Goal: Register for event/course

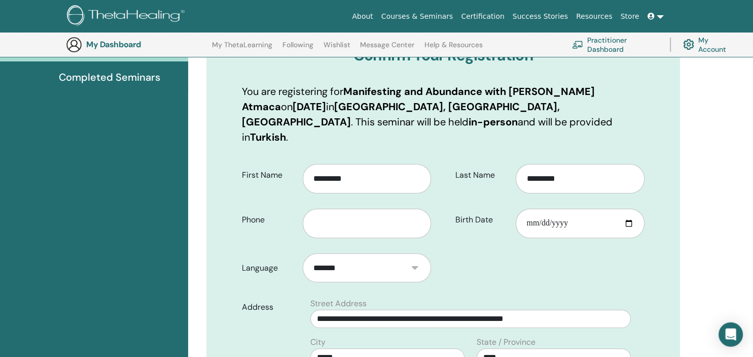
scroll to position [190, 0]
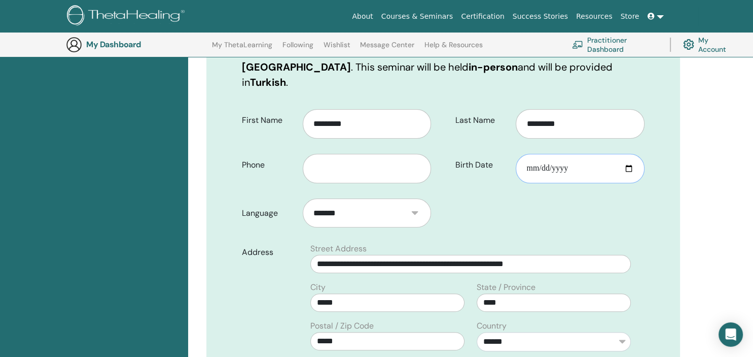
click at [529, 156] on input "Birth Date" at bounding box center [580, 168] width 129 height 29
type input "**********"
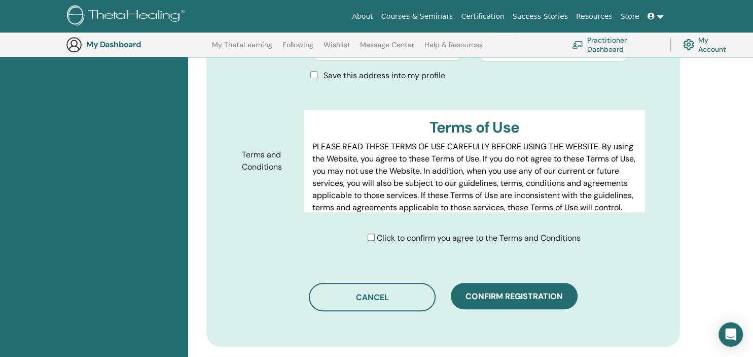
scroll to position [484, 0]
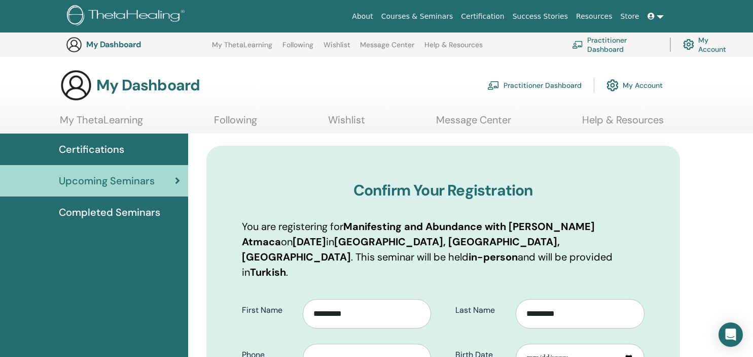
scroll to position [484, 0]
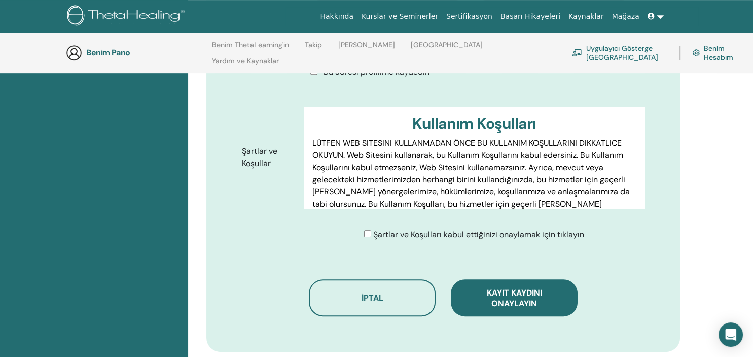
click at [402, 218] on div "Kayıtlarınızı onaylayın Arzu Kartov Atmaca ile 23 Eylül 2025'te Almanya, NW, Du…" at bounding box center [443, 15] width 474 height 674
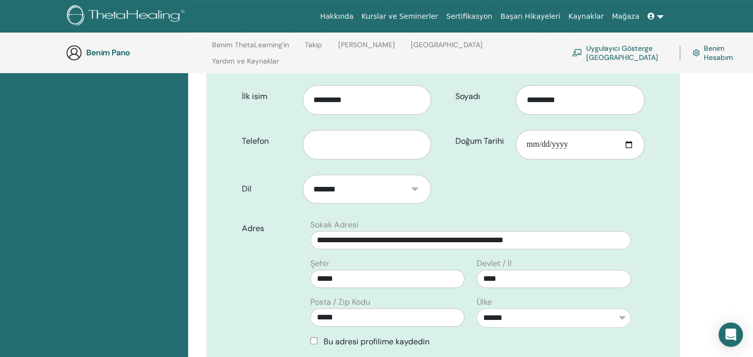
scroll to position [210, 0]
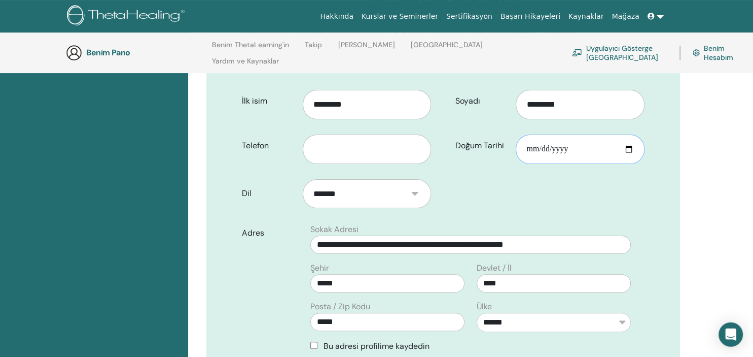
click at [527, 134] on input "Doğum Tarihi" at bounding box center [580, 148] width 129 height 29
type input "**********"
click at [636, 174] on form "**********" at bounding box center [443, 303] width 418 height 440
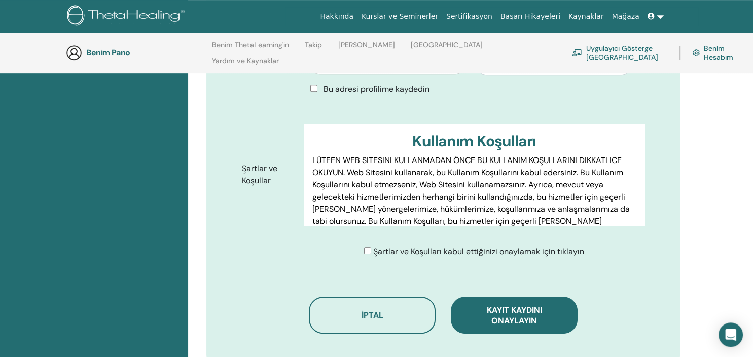
scroll to position [478, 0]
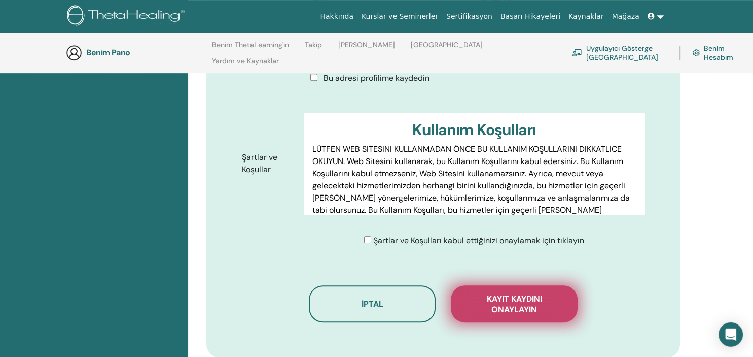
click at [522, 293] on span "Kayıt kaydını onaylayın" at bounding box center [514, 303] width 101 height 21
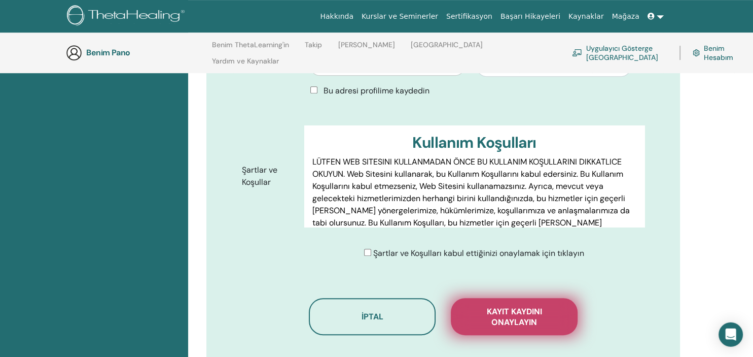
click at [543, 306] on span "Kayıt kaydını onaylayın" at bounding box center [514, 316] width 101 height 21
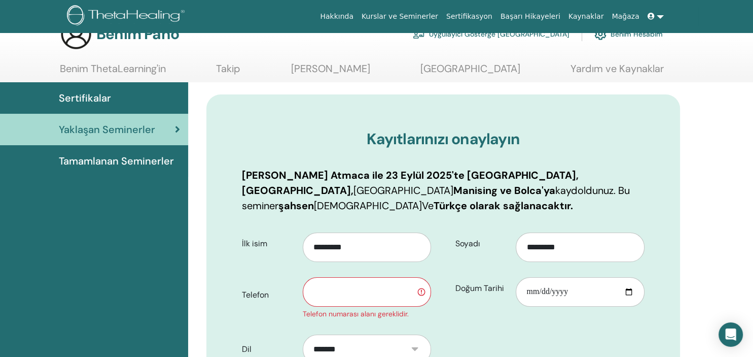
scroll to position [30, 0]
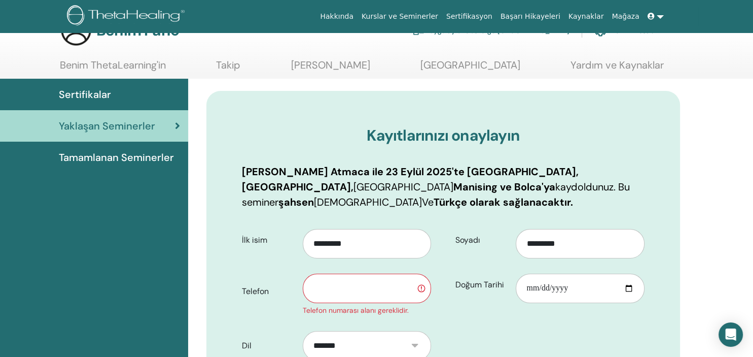
click at [380, 279] on input "text" at bounding box center [367, 287] width 129 height 29
click at [420, 273] on input "**********" at bounding box center [367, 287] width 129 height 29
type input "**********"
click at [578, 273] on input "**********" at bounding box center [580, 287] width 129 height 29
type input "**********"
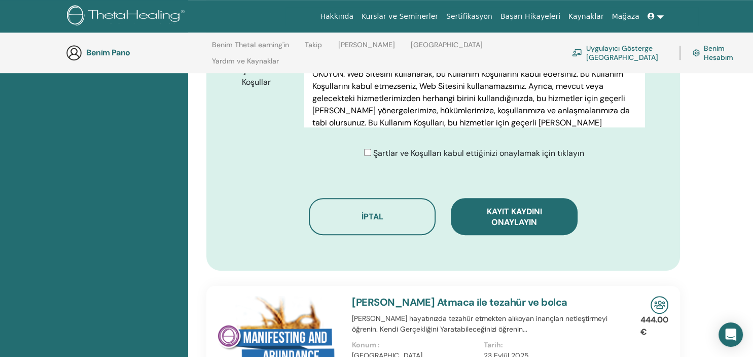
scroll to position [579, 0]
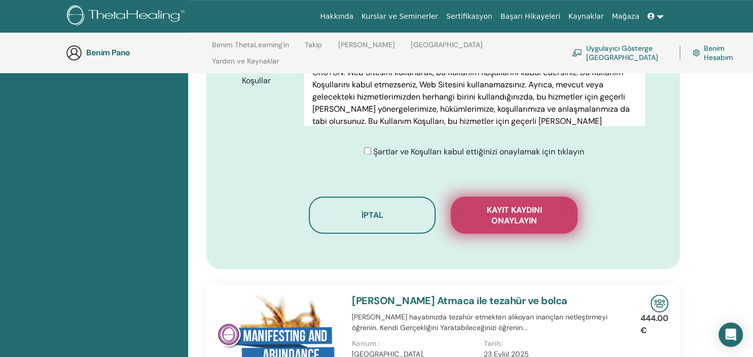
click at [534, 204] on span "Kayıt kaydını onaylayın" at bounding box center [514, 214] width 101 height 21
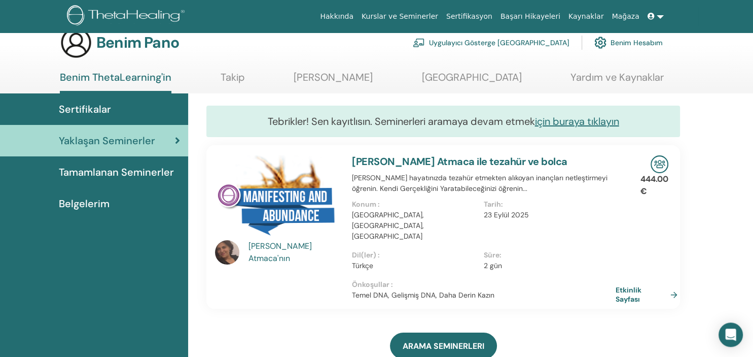
scroll to position [13, 0]
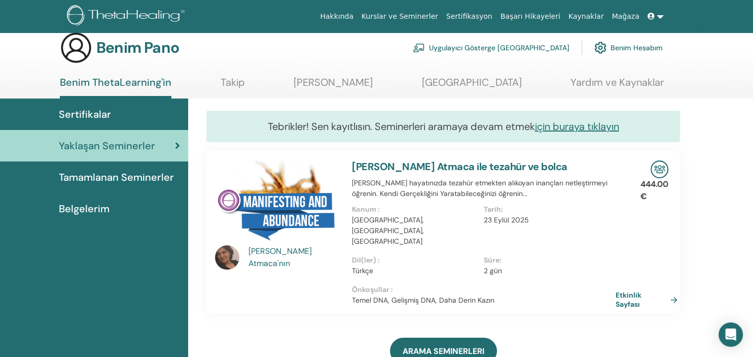
click at [660, 21] on link at bounding box center [656, 16] width 24 height 19
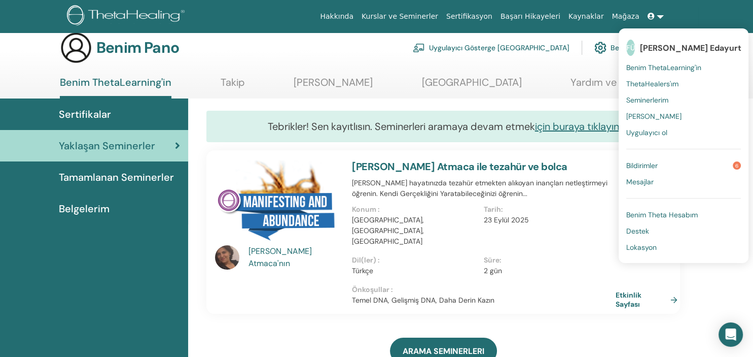
click at [662, 66] on span "Benim ThetaLearning'in" at bounding box center [663, 67] width 75 height 9
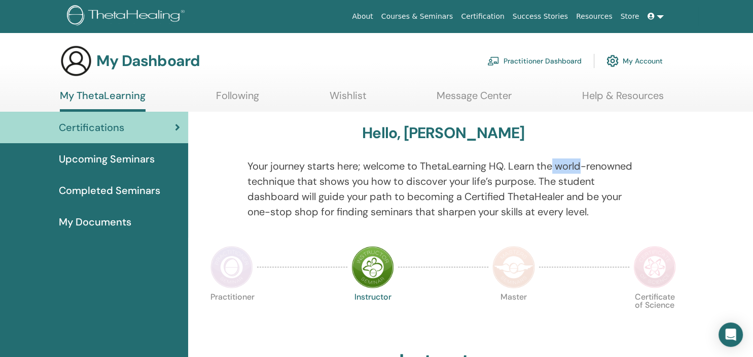
drag, startPoint x: 553, startPoint y: 168, endPoint x: 585, endPoint y: 165, distance: 32.1
click at [585, 165] on p "Your journey starts here; welcome to ThetaLearning HQ. Learn the world-renowned…" at bounding box center [443, 188] width 392 height 61
click at [597, 168] on p "Your journey starts here; welcome to ThetaLearning HQ. Learn the world-renowned…" at bounding box center [443, 188] width 392 height 61
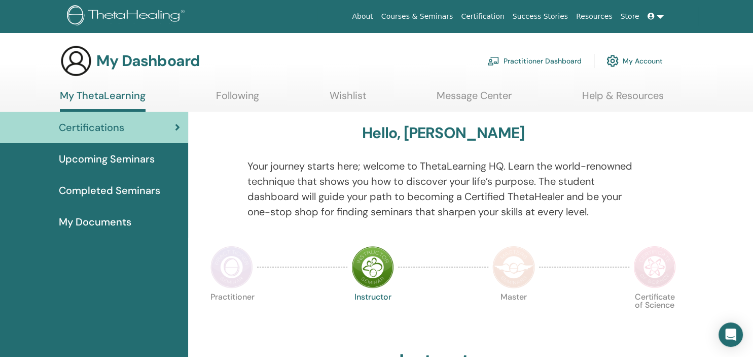
click at [597, 168] on p "Your journey starts here; welcome to ThetaLearning HQ. Learn the world-renowned…" at bounding box center [443, 188] width 392 height 61
drag, startPoint x: 597, startPoint y: 168, endPoint x: 622, endPoint y: 170, distance: 24.4
click at [622, 170] on p "Your journey starts here; welcome to ThetaLearning HQ. Learn the world-renowned…" at bounding box center [443, 188] width 392 height 61
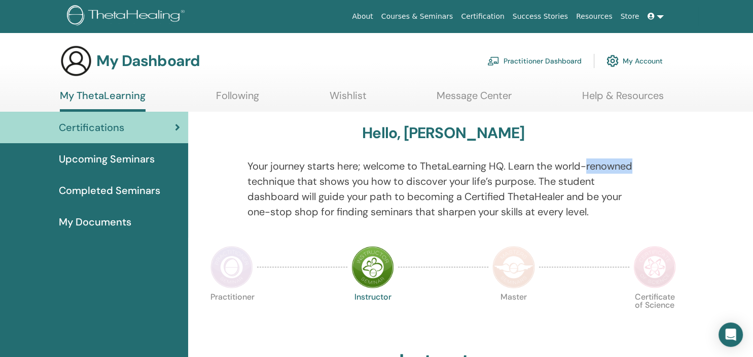
click at [622, 170] on p "Your journey starts here; welcome to ThetaLearning HQ. Learn the world-renowned…" at bounding box center [443, 188] width 392 height 61
drag, startPoint x: 622, startPoint y: 170, endPoint x: 631, endPoint y: 171, distance: 9.7
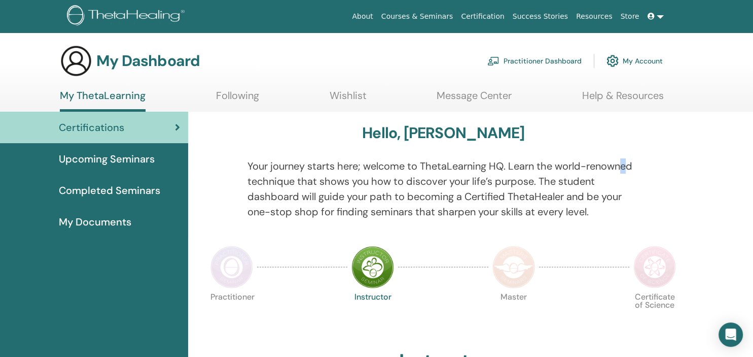
click at [631, 171] on p "Your journey starts here; welcome to ThetaLearning HQ. Learn the world-renowned…" at bounding box center [443, 188] width 392 height 61
drag, startPoint x: 631, startPoint y: 171, endPoint x: 599, endPoint y: 163, distance: 33.1
click at [599, 163] on p "Your journey starts here; welcome to ThetaLearning HQ. Learn the world-renowned…" at bounding box center [443, 188] width 392 height 61
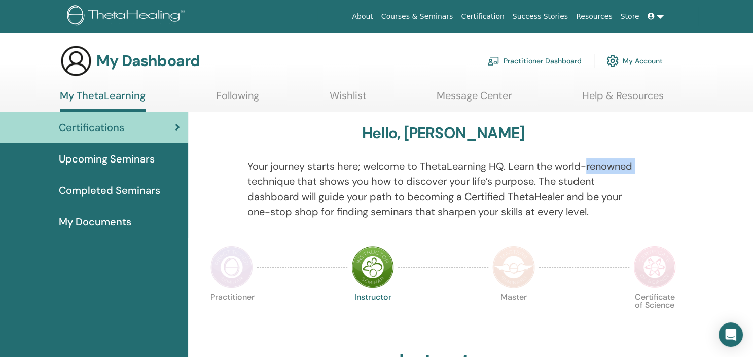
drag, startPoint x: 587, startPoint y: 165, endPoint x: 641, endPoint y: 169, distance: 54.0
click at [641, 169] on div "Your journey starts here; welcome to ThetaLearning HQ. Learn the world-renowned…" at bounding box center [443, 194] width 407 height 73
drag, startPoint x: 641, startPoint y: 169, endPoint x: 589, endPoint y: 168, distance: 51.2
click at [589, 168] on div "Your journey starts here; welcome to ThetaLearning HQ. Learn the world-renowned…" at bounding box center [443, 194] width 407 height 73
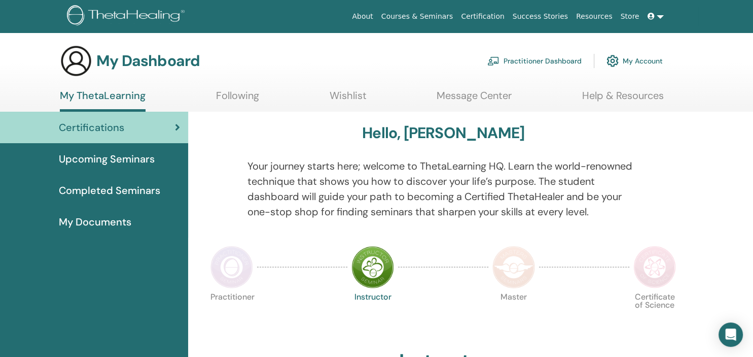
click at [589, 168] on p "Your journey starts here; welcome to ThetaLearning HQ. Learn the world-renowned…" at bounding box center [443, 188] width 392 height 61
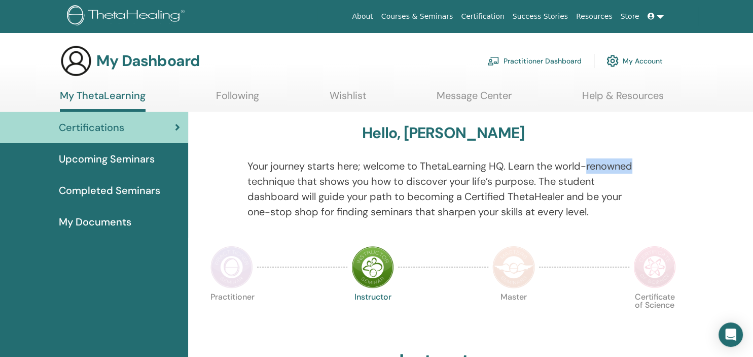
click at [589, 168] on p "Your journey starts here; welcome to ThetaLearning HQ. Learn the world-renowned…" at bounding box center [443, 188] width 392 height 61
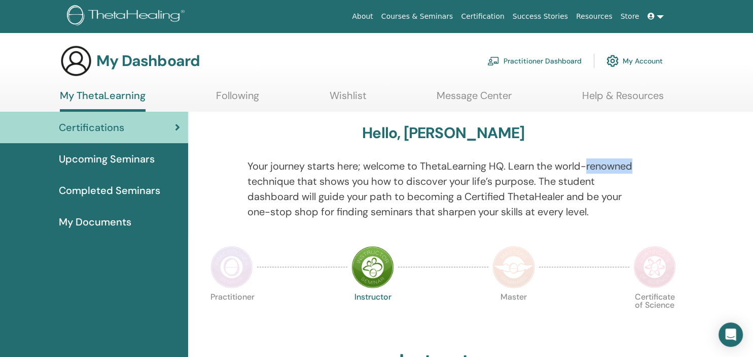
click at [589, 168] on p "Your journey starts here; welcome to ThetaLearning HQ. Learn the world-renowned…" at bounding box center [443, 188] width 392 height 61
drag, startPoint x: 589, startPoint y: 168, endPoint x: 597, endPoint y: 170, distance: 8.3
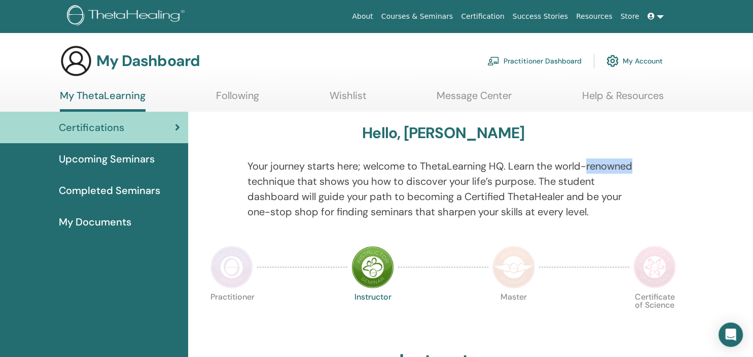
click at [597, 170] on p "Your journey starts here; welcome to ThetaLearning HQ. Learn the world-renowned…" at bounding box center [443, 188] width 392 height 61
click at [656, 16] on span at bounding box center [652, 16] width 9 height 8
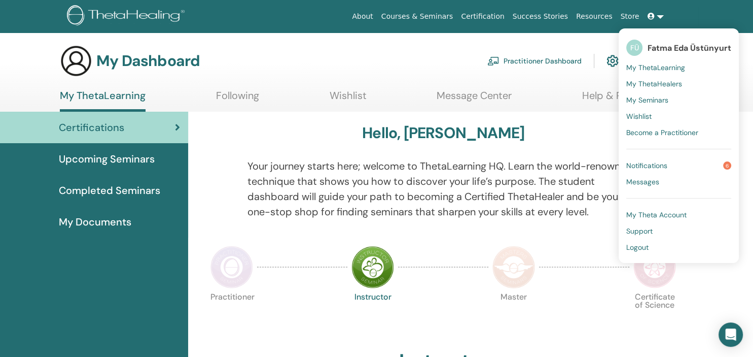
click at [652, 69] on span "My ThetaLearning" at bounding box center [655, 67] width 59 height 9
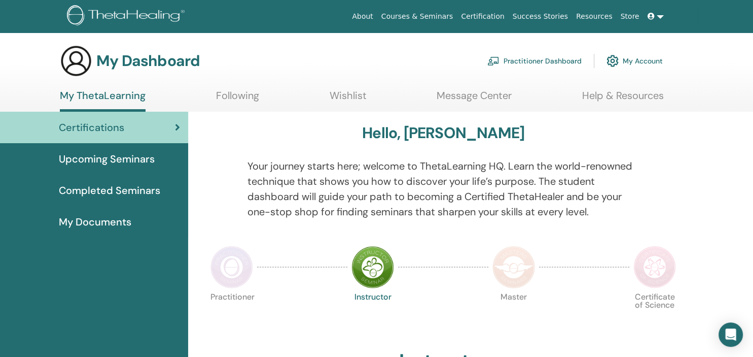
click at [658, 18] on link at bounding box center [656, 16] width 24 height 19
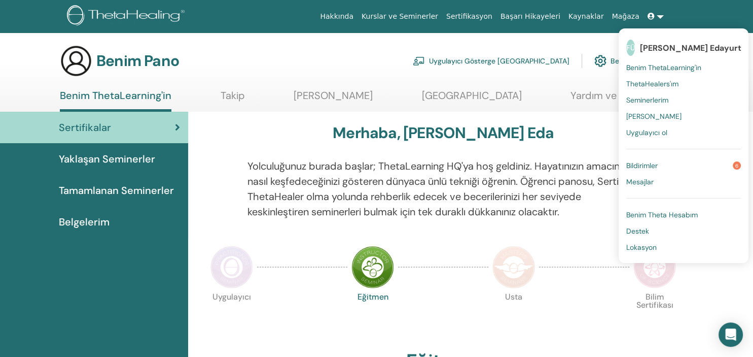
click at [104, 189] on span "Tamamlanan Seminerler" at bounding box center [116, 190] width 115 height 15
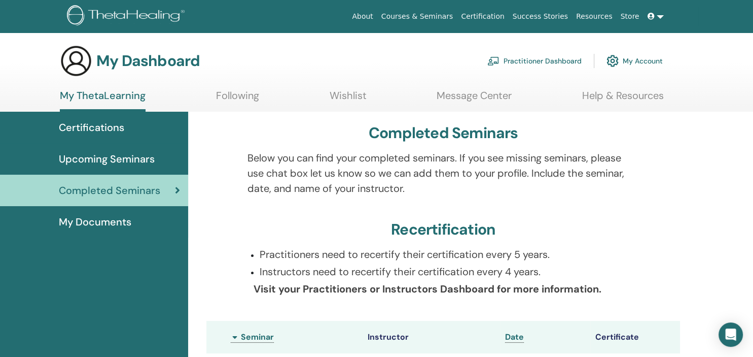
click at [132, 213] on link "My Documents" at bounding box center [94, 221] width 188 height 31
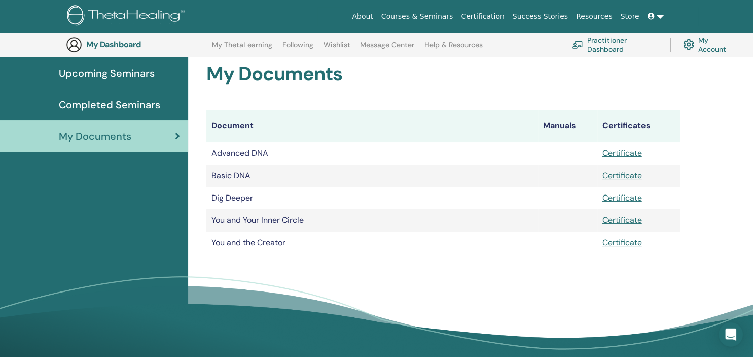
scroll to position [107, 0]
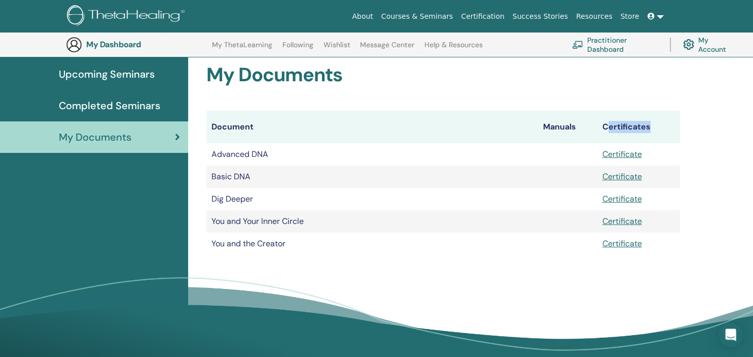
drag, startPoint x: 609, startPoint y: 128, endPoint x: 649, endPoint y: 125, distance: 40.2
click at [649, 125] on th "Certificates" at bounding box center [638, 127] width 83 height 32
click at [133, 75] on span "Upcoming Seminars" at bounding box center [107, 73] width 96 height 15
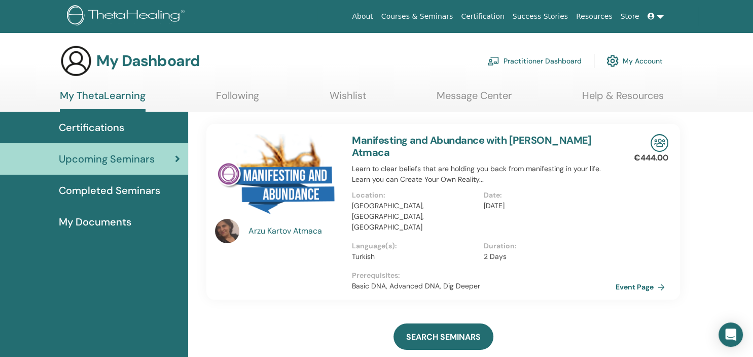
click at [269, 311] on div "SEARCH SEMINARS" at bounding box center [443, 336] width 474 height 51
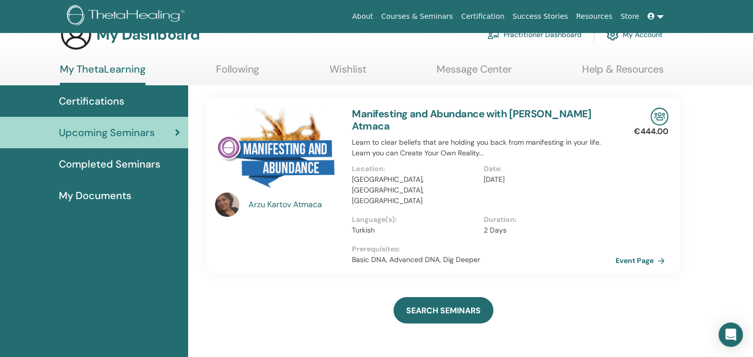
scroll to position [53, 0]
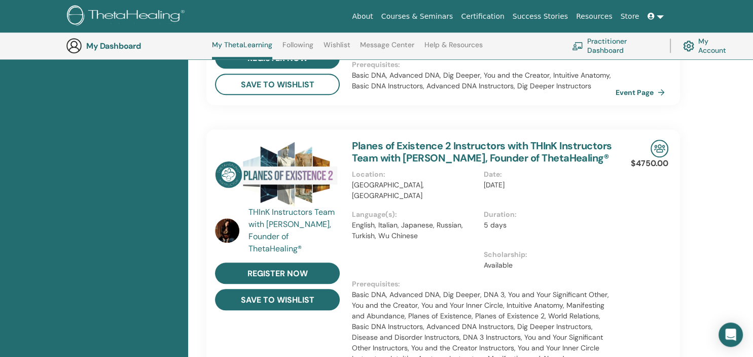
scroll to position [776, 0]
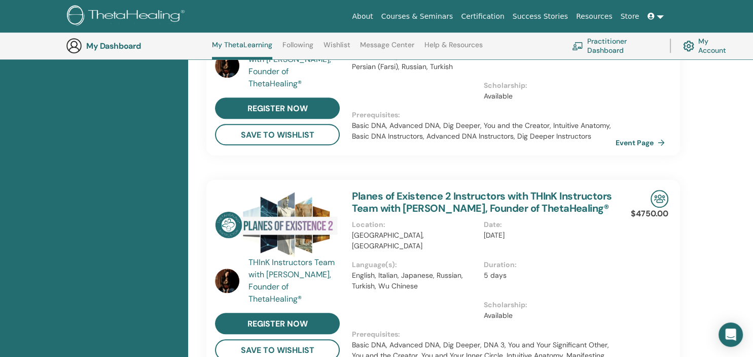
click at [225, 268] on img at bounding box center [227, 280] width 24 height 24
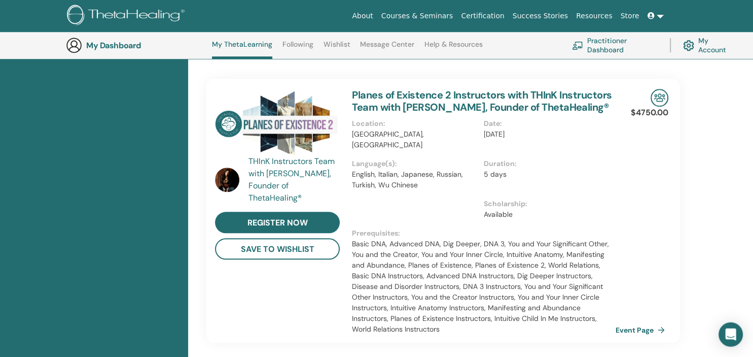
scroll to position [880, 0]
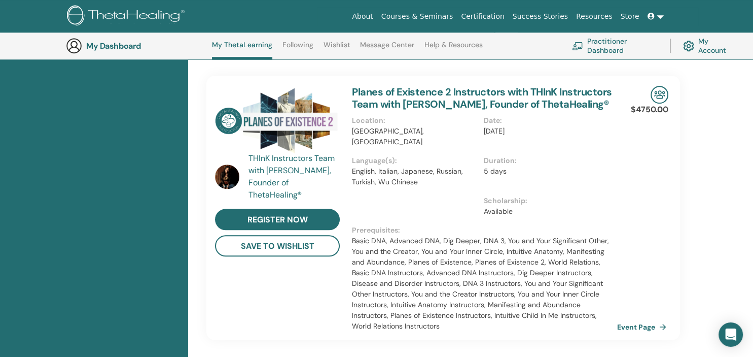
click at [649, 319] on link "Event Page" at bounding box center [643, 326] width 53 height 15
